Goal: Information Seeking & Learning: Learn about a topic

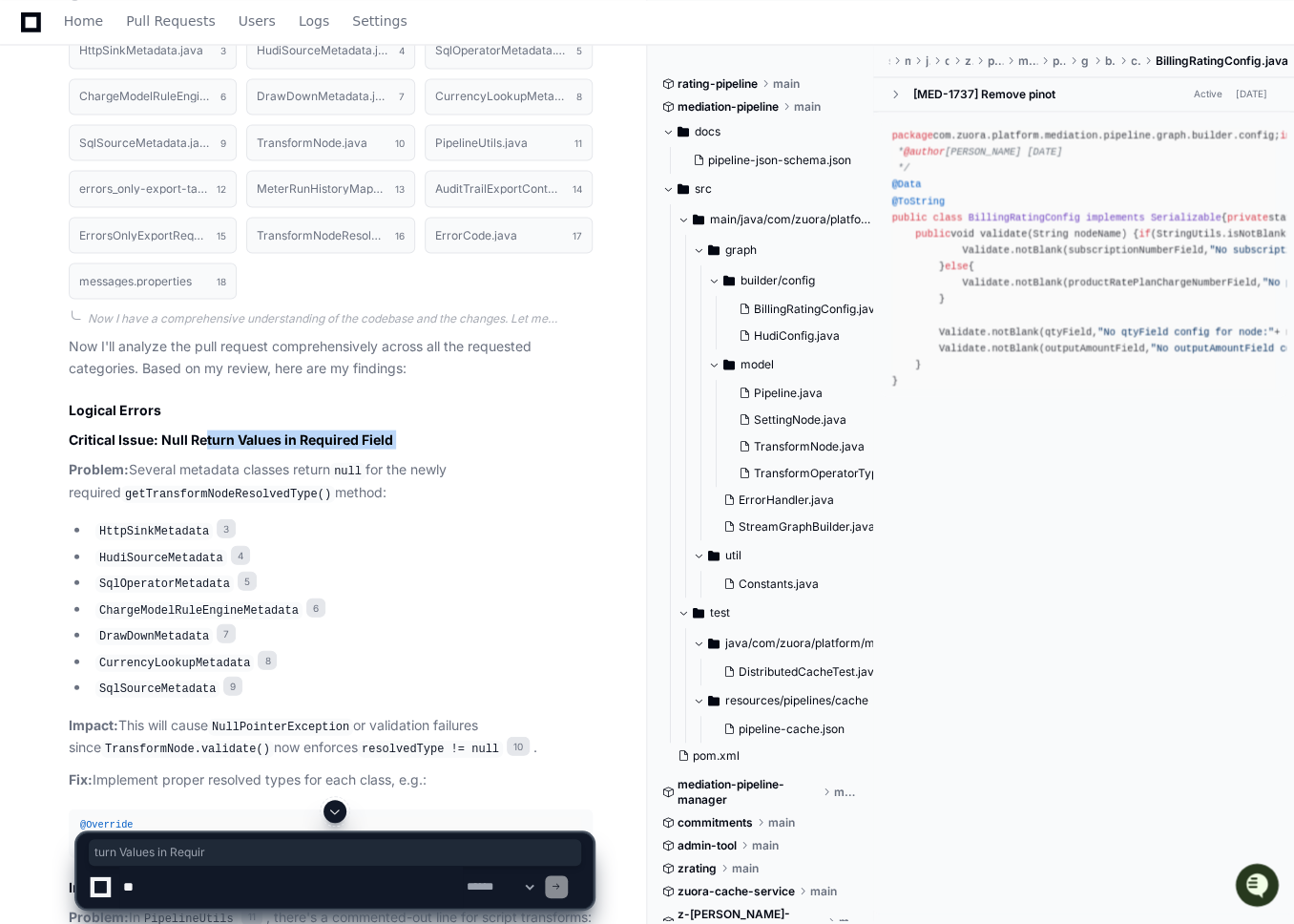
drag, startPoint x: 203, startPoint y: 439, endPoint x: 411, endPoint y: 453, distance: 208.5
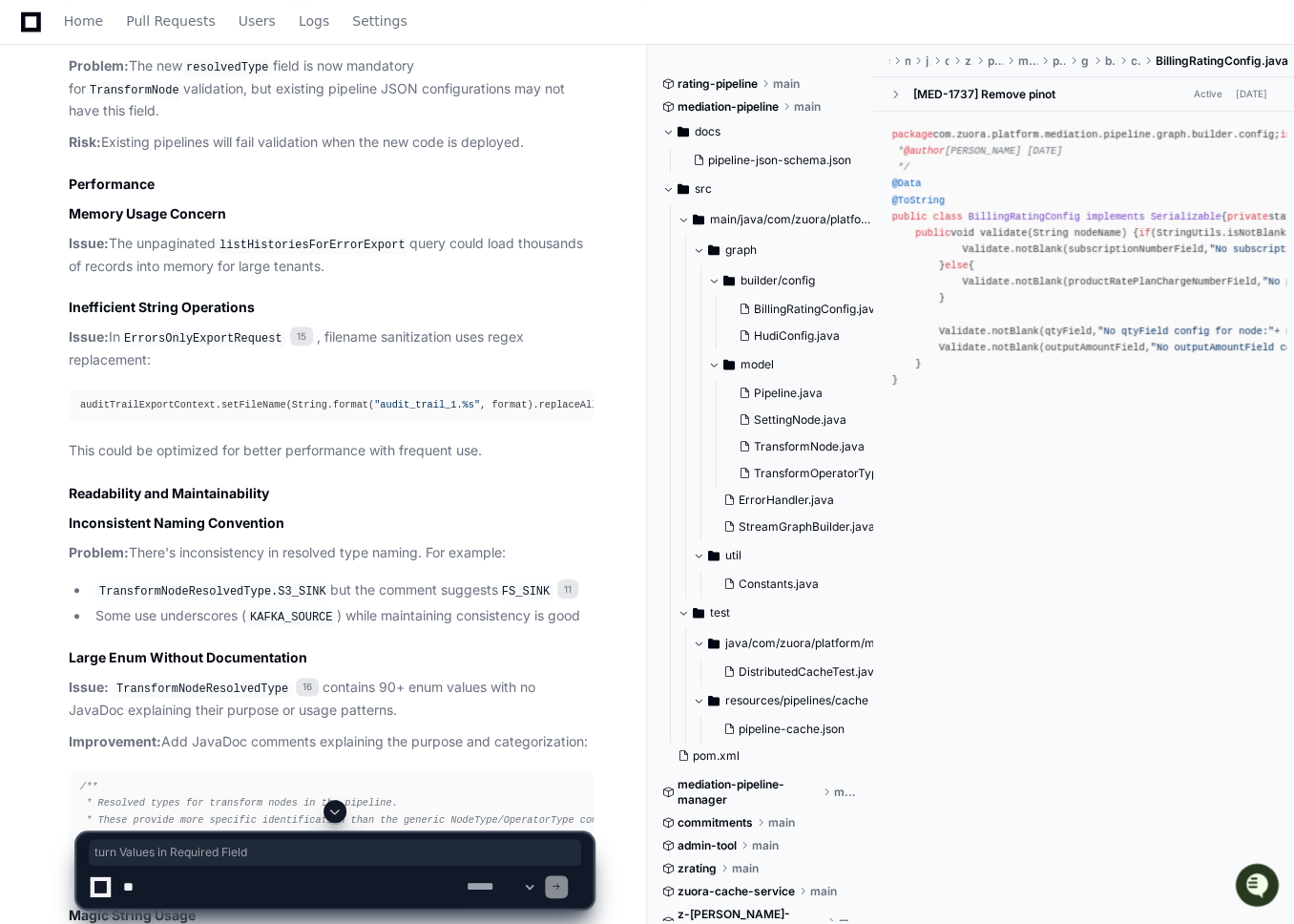
scroll to position [2953, 0]
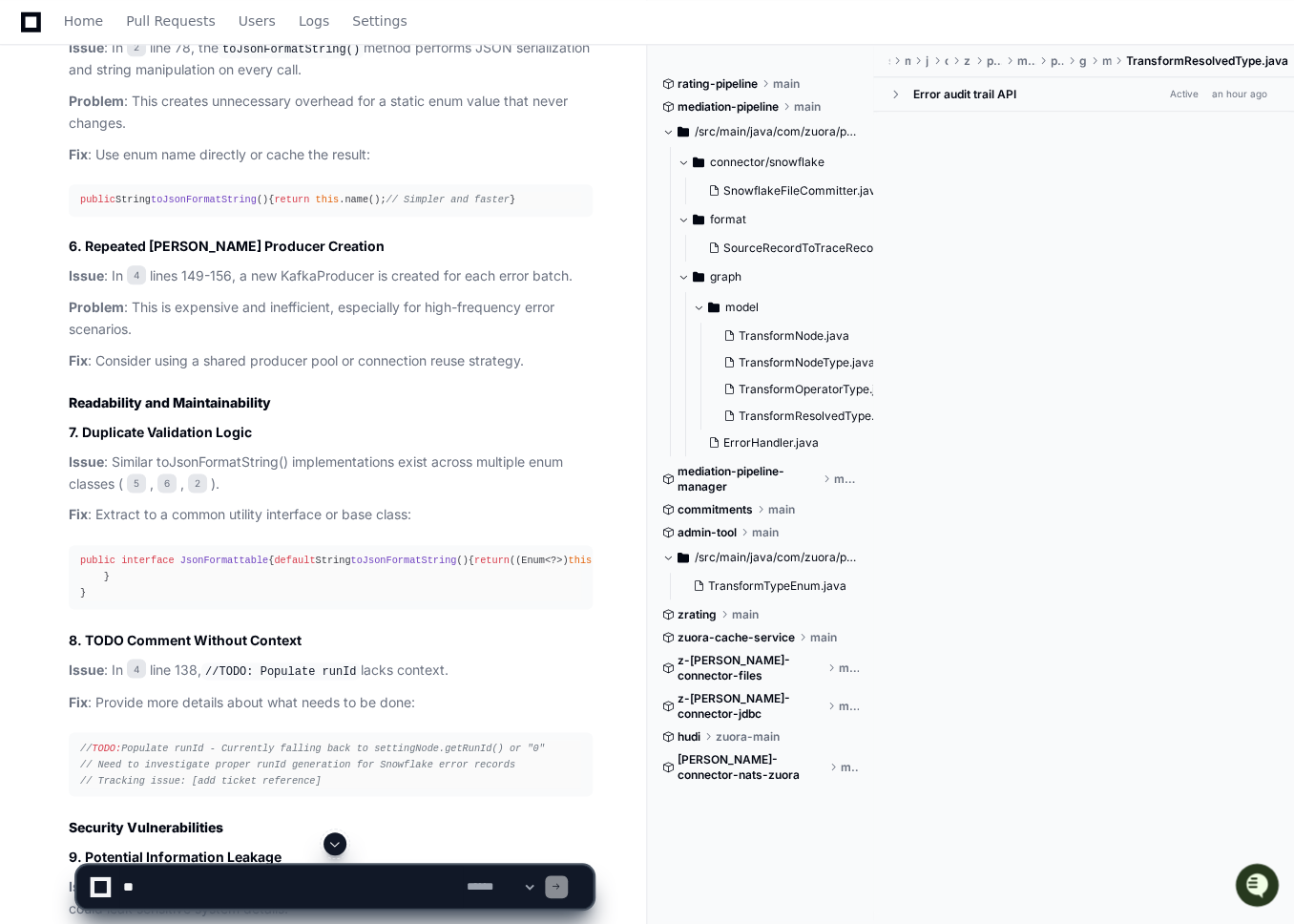
scroll to position [3286, 0]
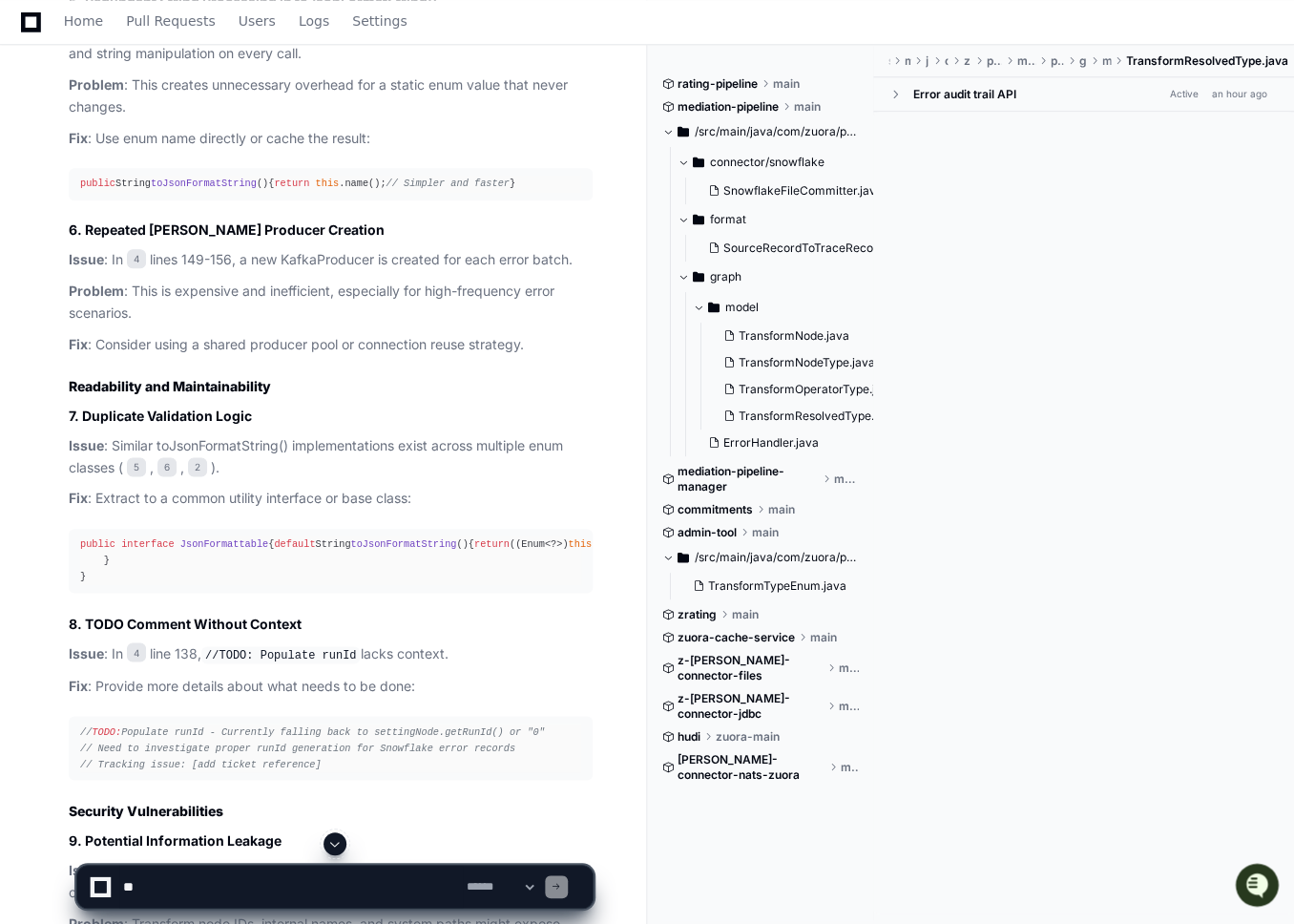
click at [257, 189] on span "toJsonFormatString" at bounding box center [203, 184] width 106 height 12
click at [146, 40] on span "2" at bounding box center [136, 30] width 19 height 19
click at [194, 65] on p "Issue : In 2 line 78, the toJsonFormatString() method performs JSON serializati…" at bounding box center [331, 42] width 524 height 43
click at [296, 42] on code "toJsonFormatString()" at bounding box center [290, 33] width 145 height 17
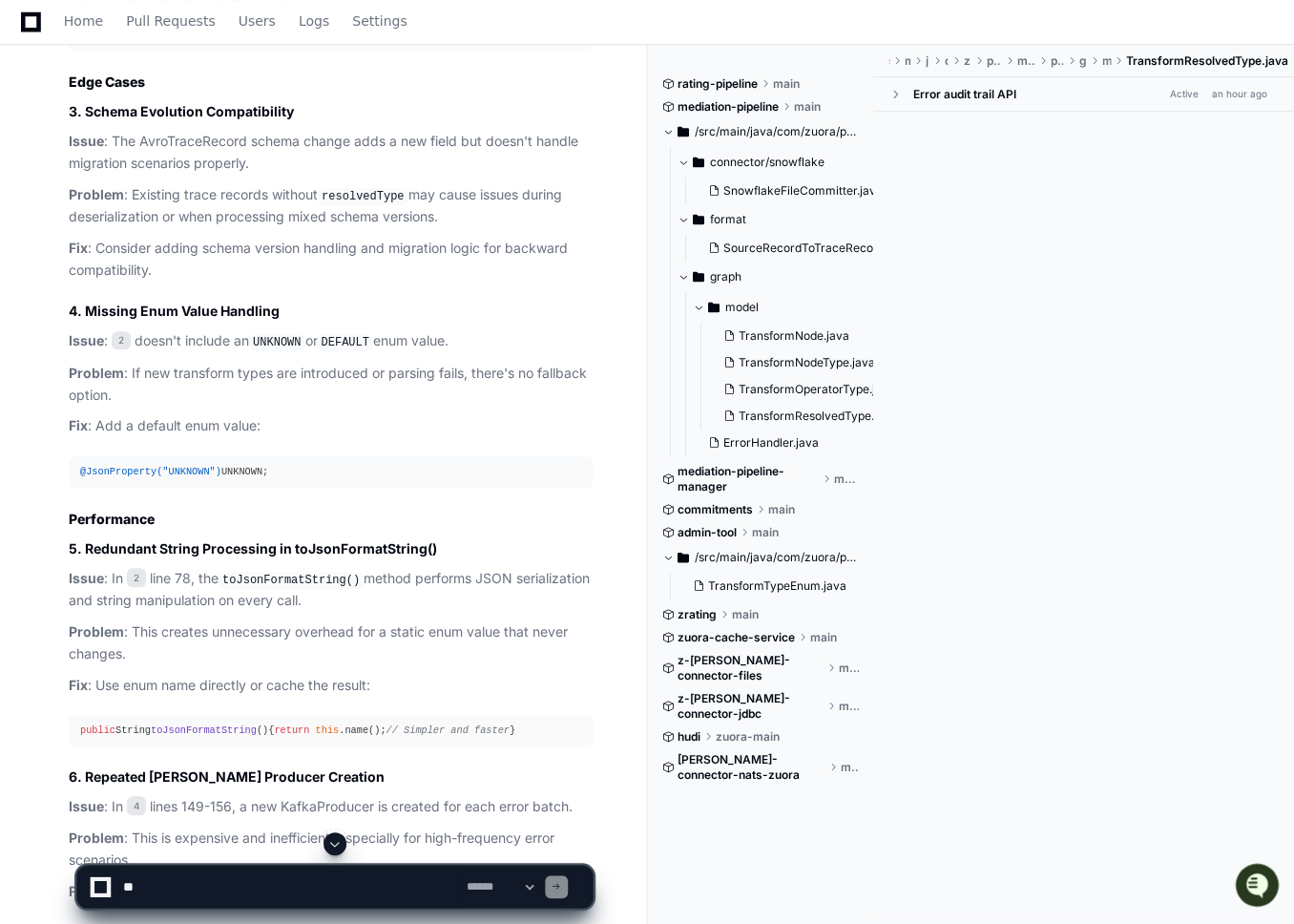
scroll to position [2782, 0]
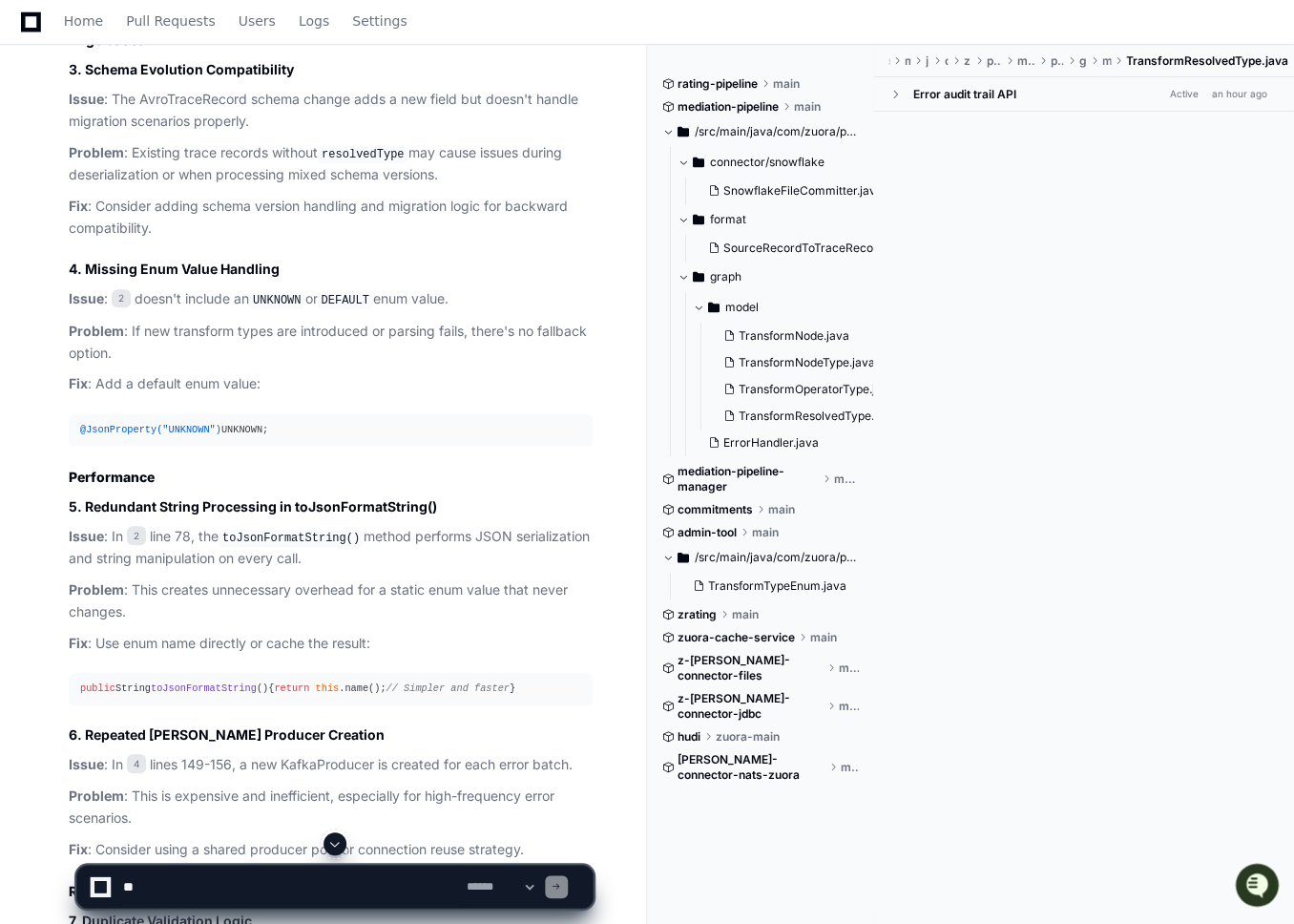
click at [900, 98] on span at bounding box center [895, 95] width 14 height 14
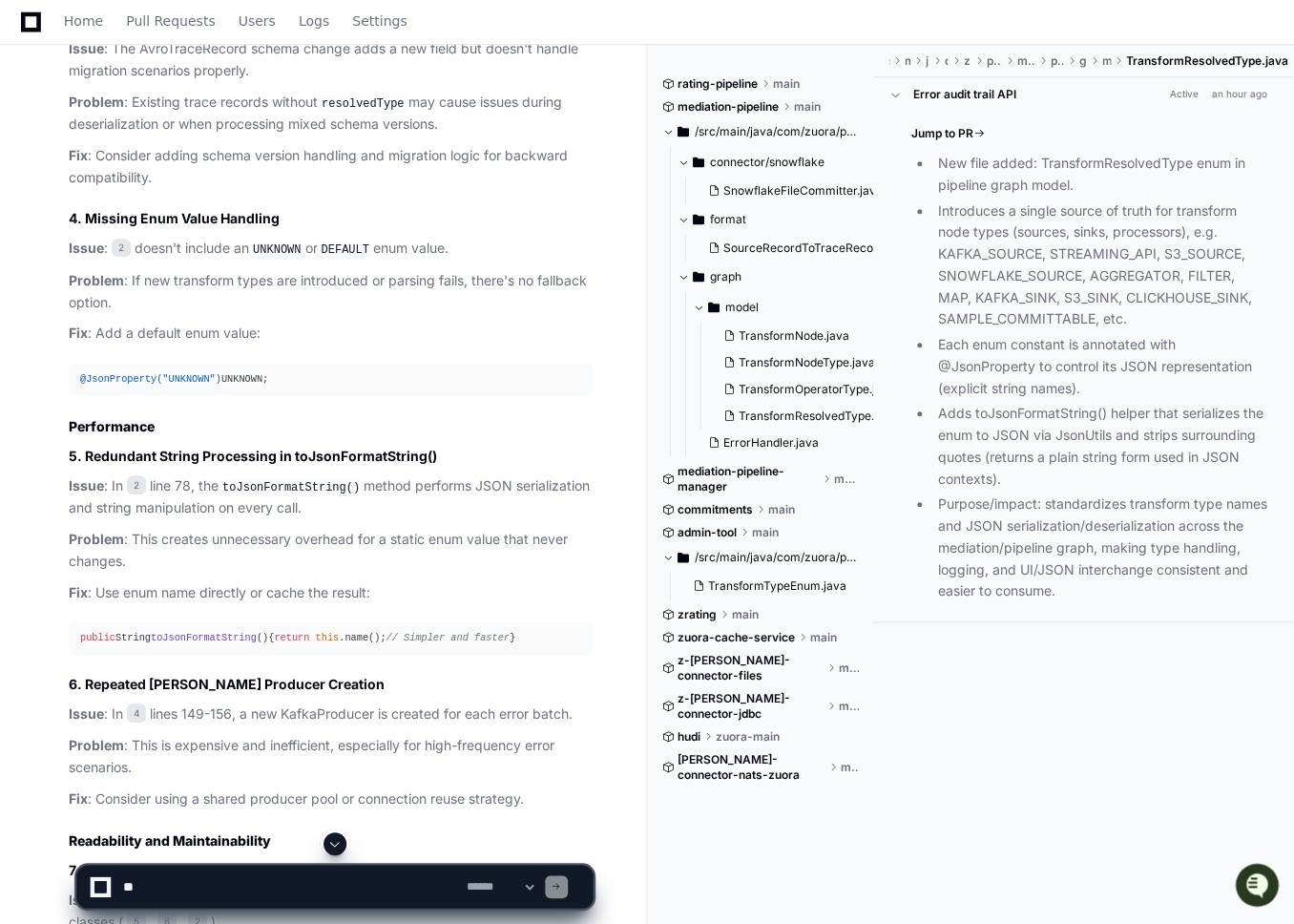
scroll to position [2896, 0]
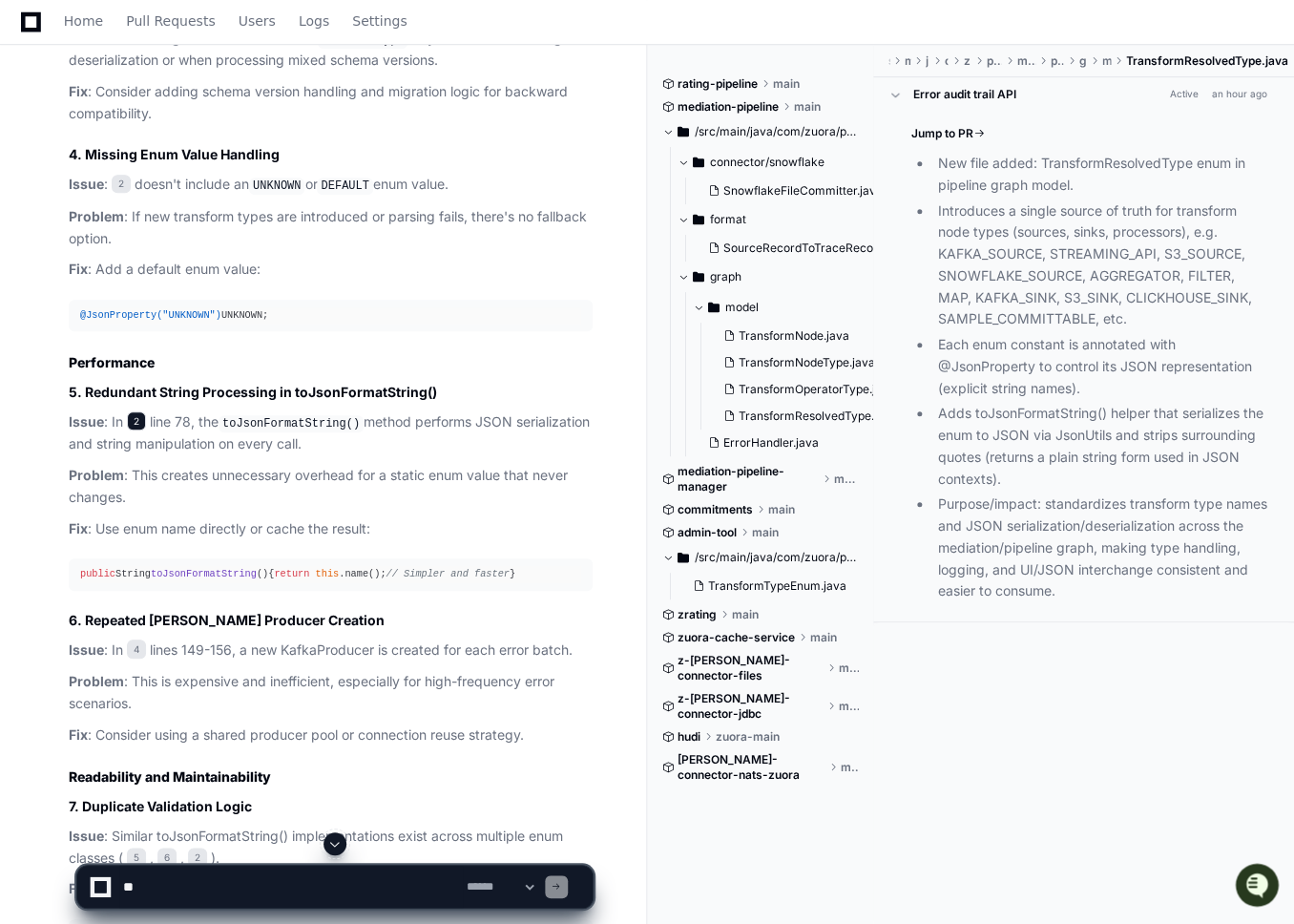
click at [146, 430] on span "2" at bounding box center [136, 421] width 19 height 19
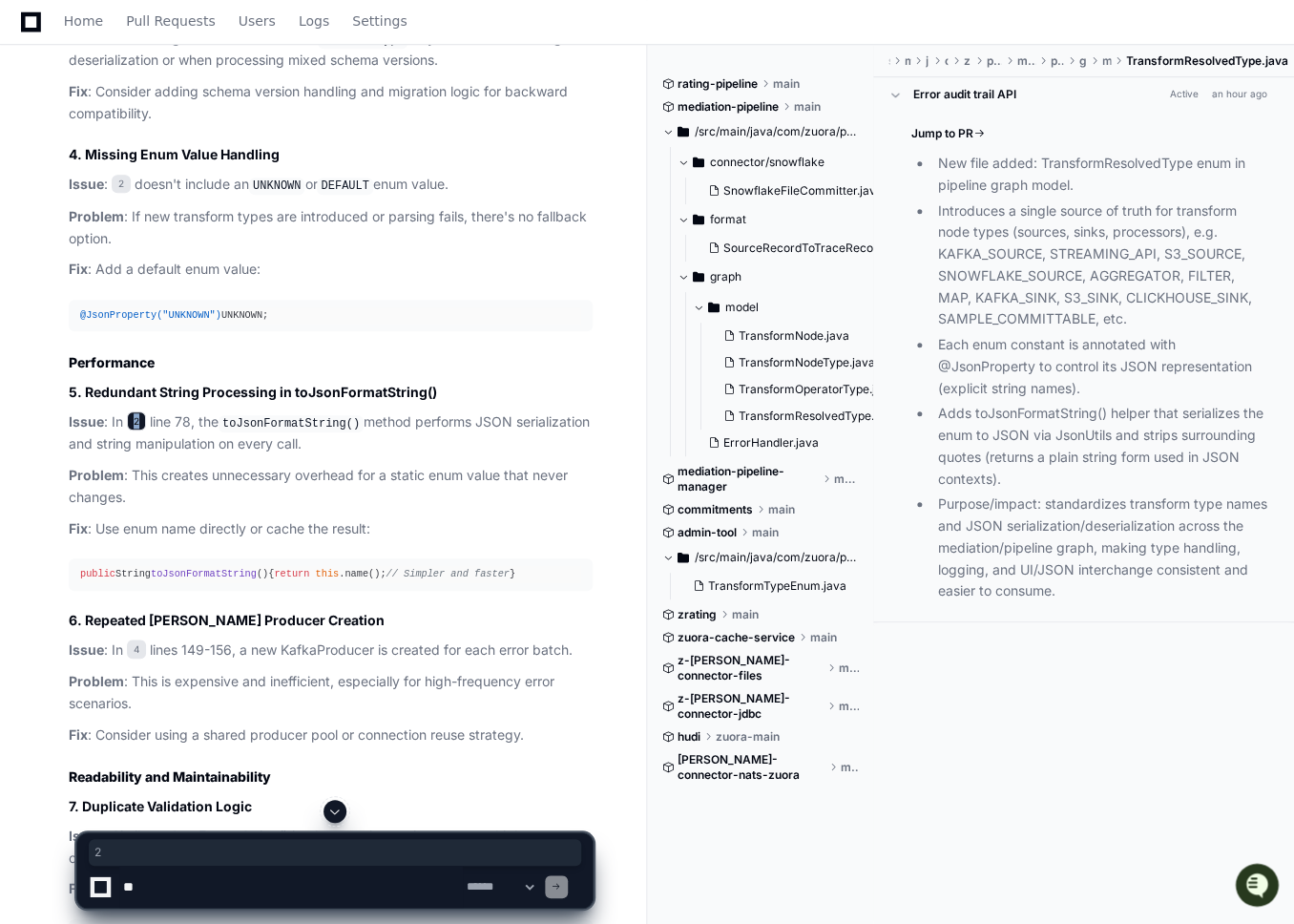
click at [146, 430] on span "2" at bounding box center [136, 421] width 19 height 19
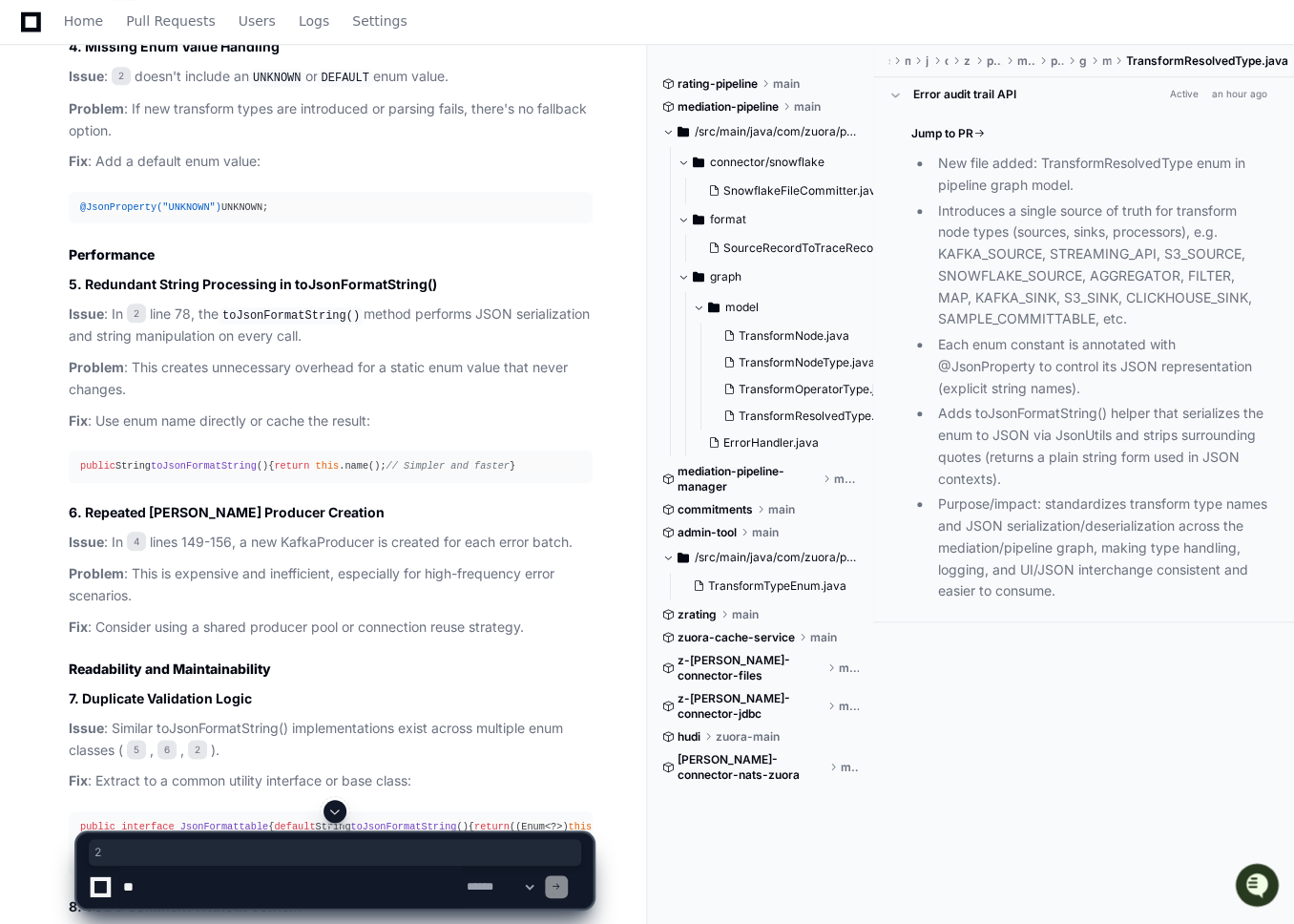
click at [477, 482] on pre "public String toJsonFormatString () { return this .name(); // Simpler and faste…" at bounding box center [331, 466] width 524 height 32
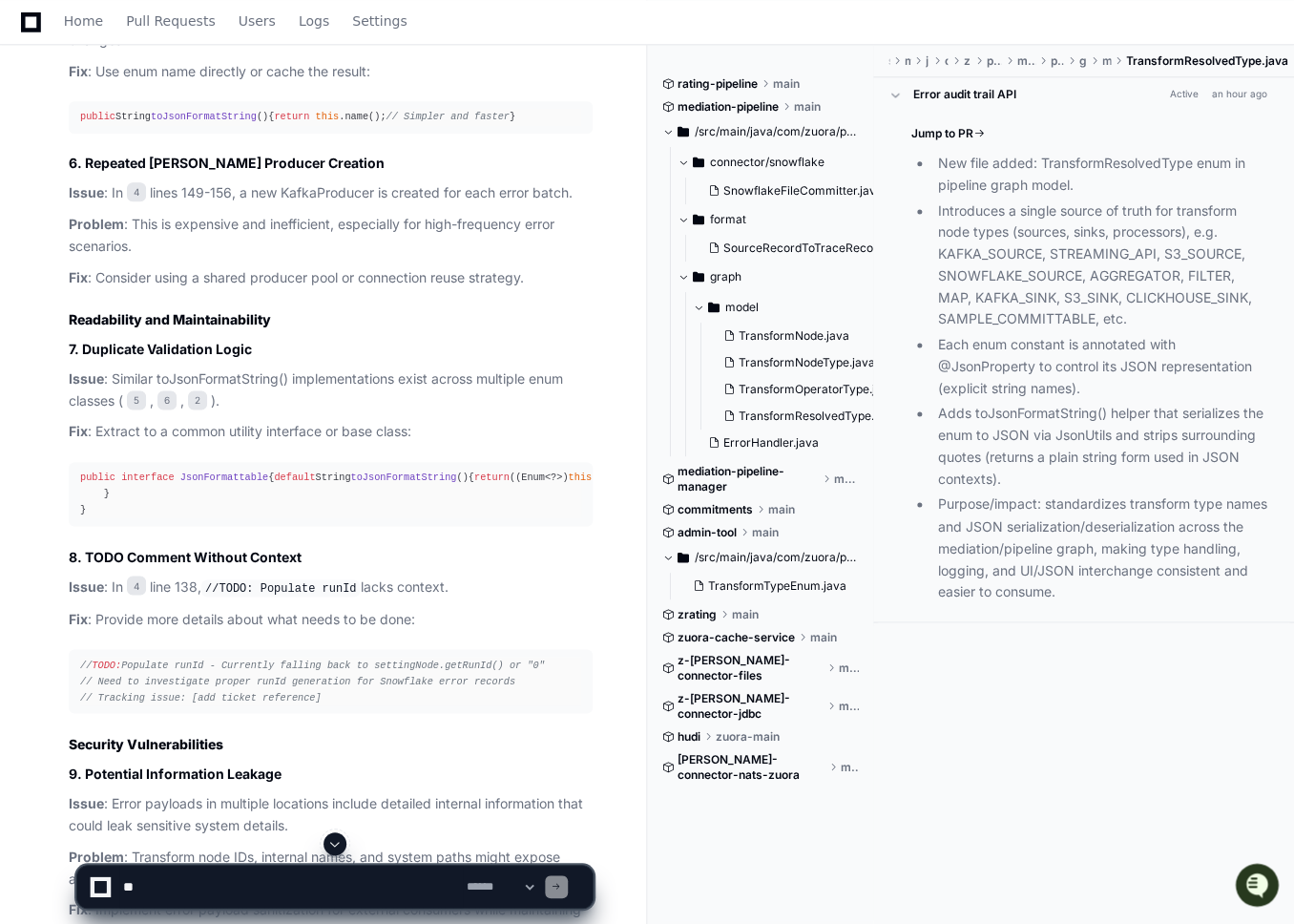
scroll to position [3354, 0]
click at [141, 409] on span "5" at bounding box center [136, 398] width 19 height 19
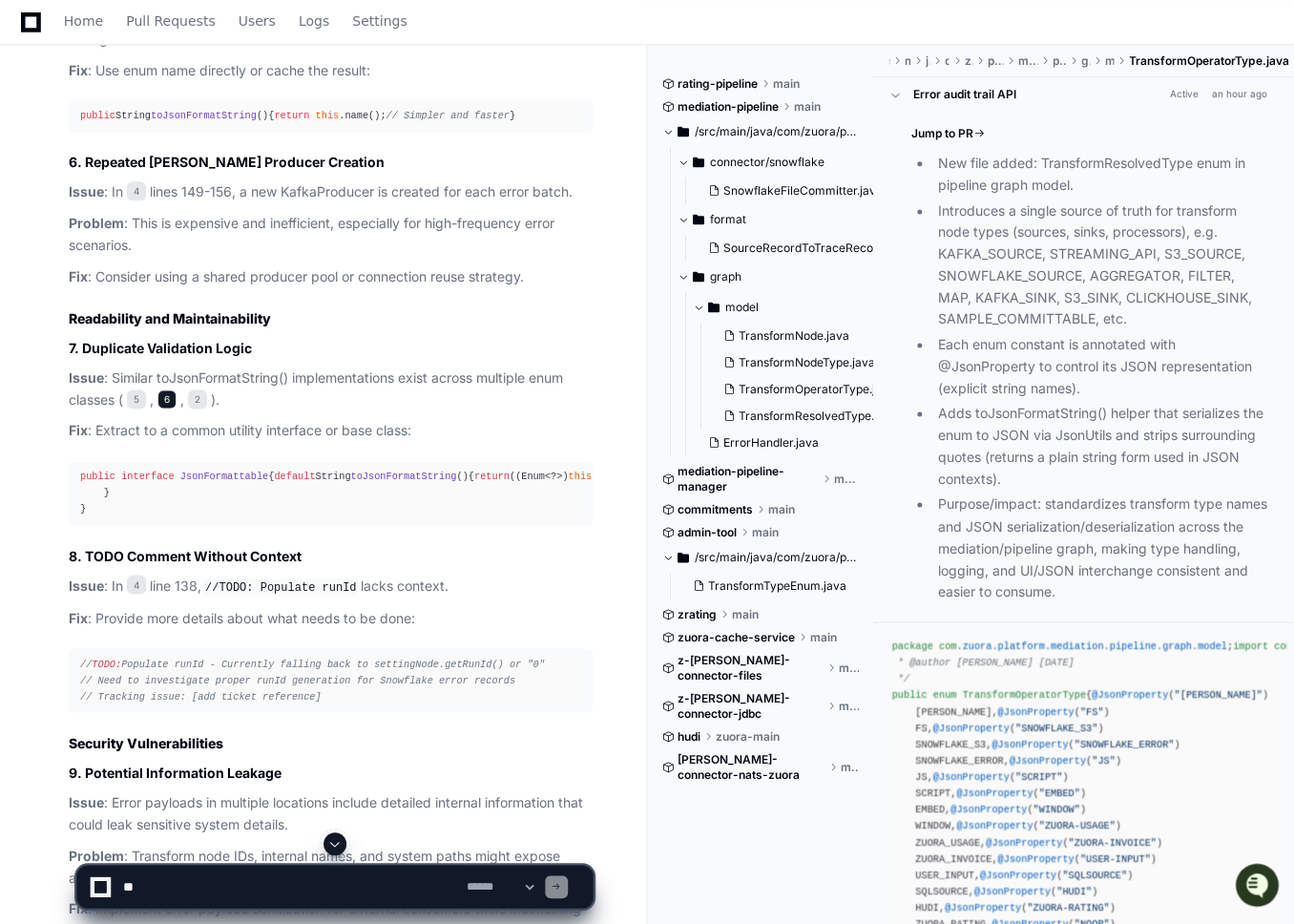
click at [171, 409] on span "6" at bounding box center [166, 398] width 19 height 19
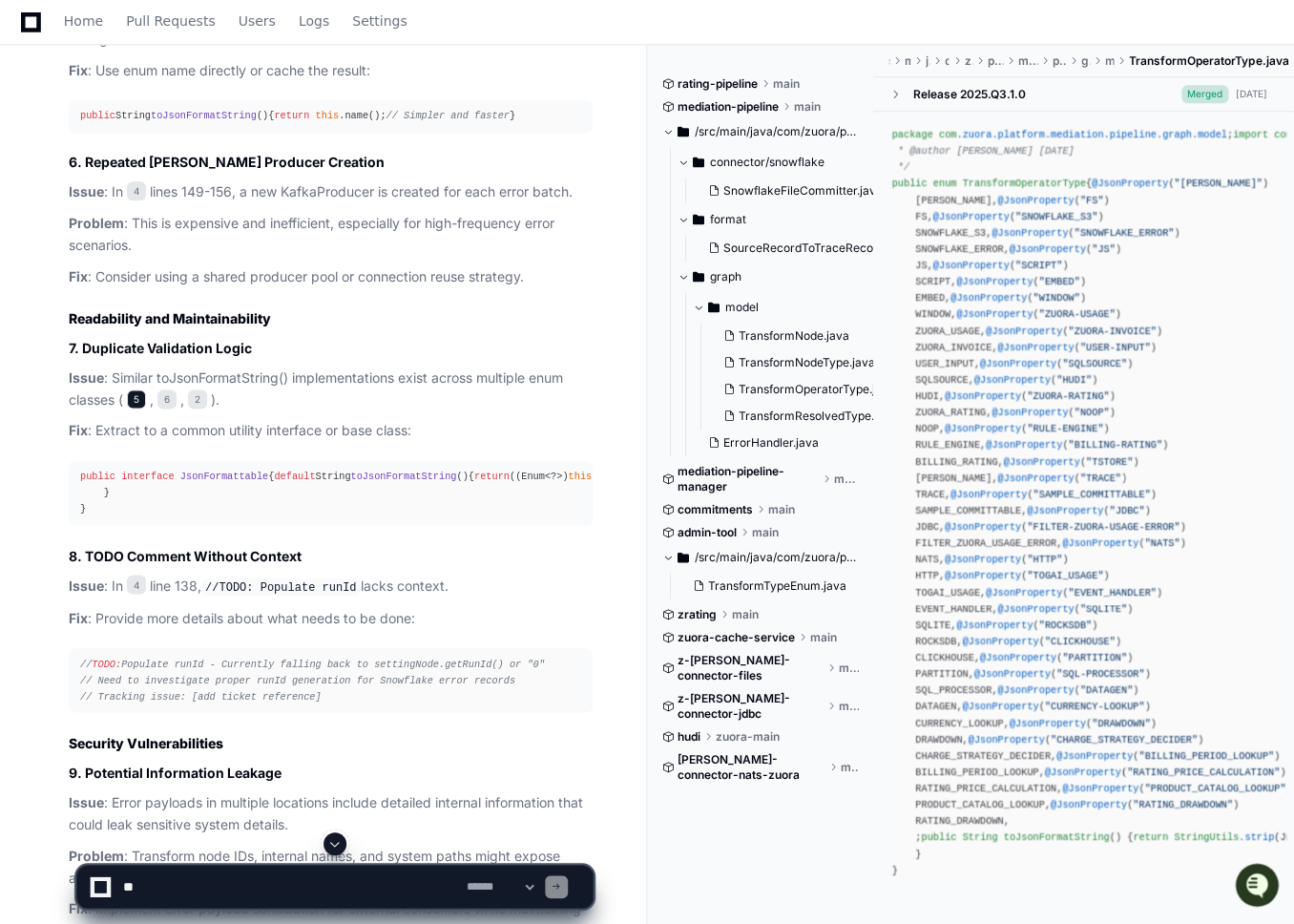
click at [142, 409] on span "5" at bounding box center [136, 398] width 19 height 19
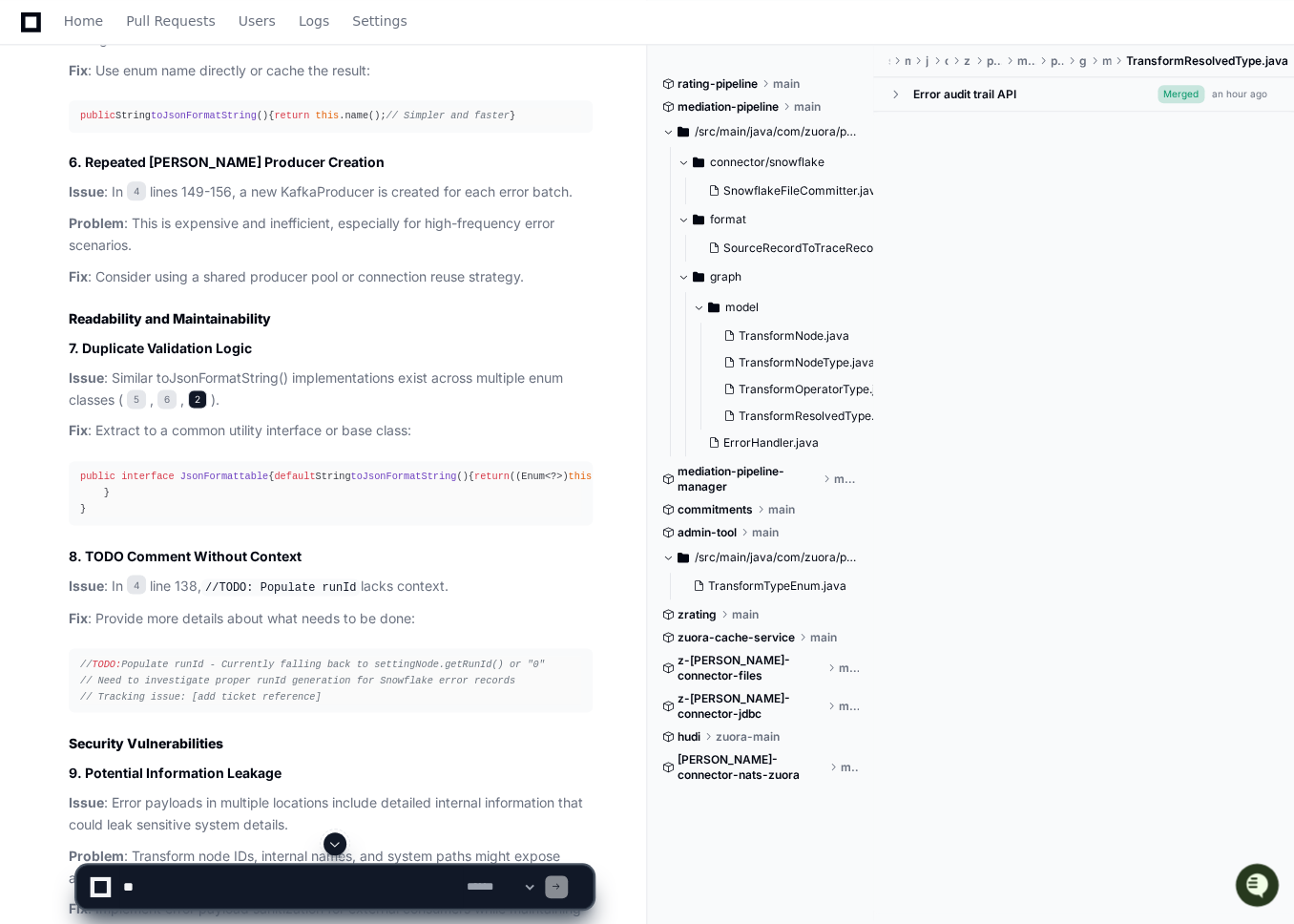
click at [207, 409] on span "2" at bounding box center [196, 398] width 19 height 19
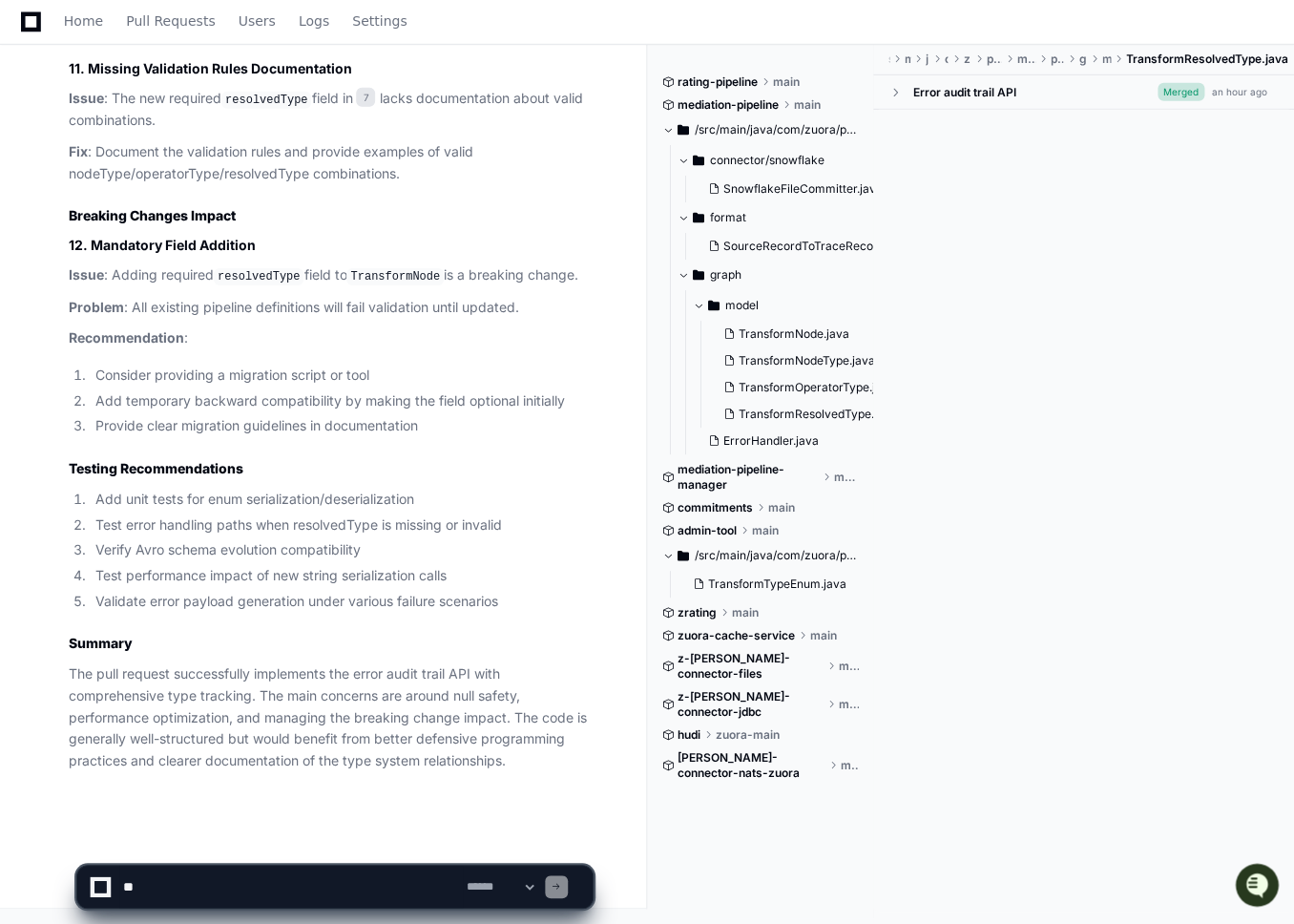
scroll to position [4782, 0]
